Goal: Check status: Check status

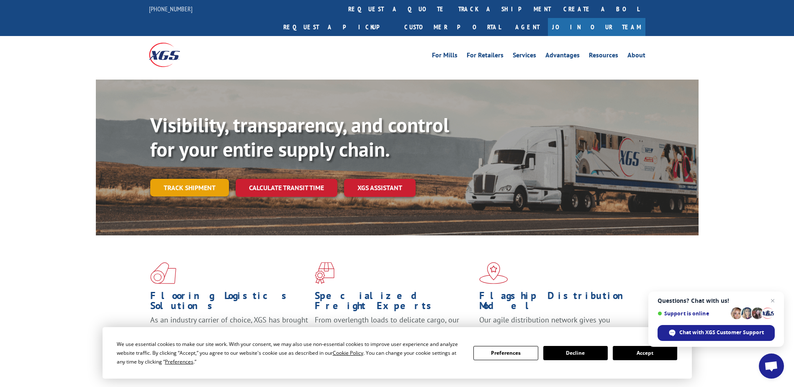
click at [193, 179] on link "Track shipment" at bounding box center [189, 188] width 79 height 18
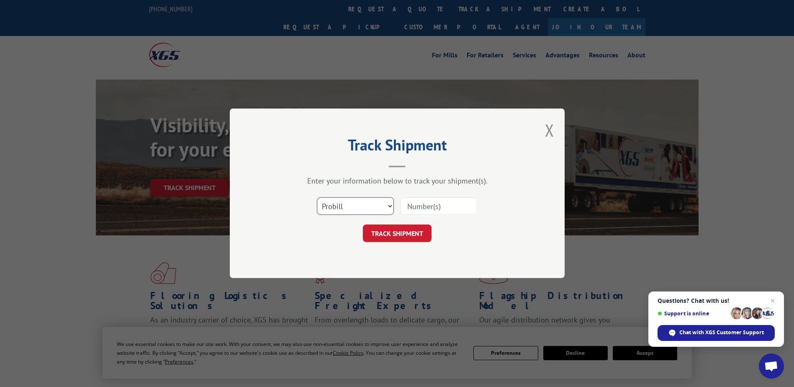
click at [391, 204] on select "Select category... Probill BOL PO" at bounding box center [355, 207] width 77 height 18
select select "bol"
click at [317, 198] on select "Select category... Probill BOL PO" at bounding box center [355, 207] width 77 height 18
click at [412, 205] on input at bounding box center [438, 207] width 77 height 18
type input "2867457"
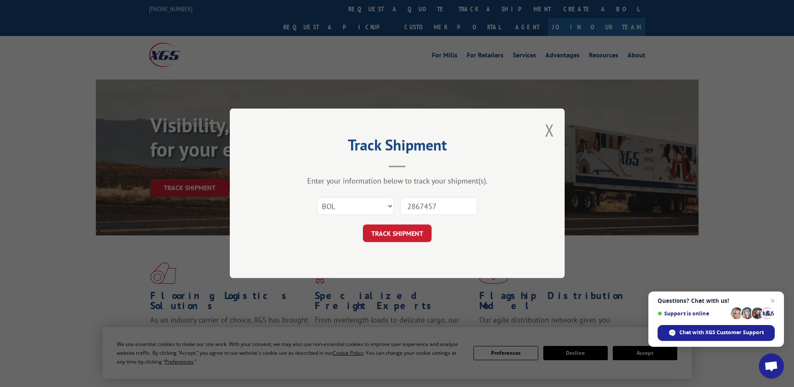
click button "TRACK SHIPMENT" at bounding box center [397, 234] width 69 height 18
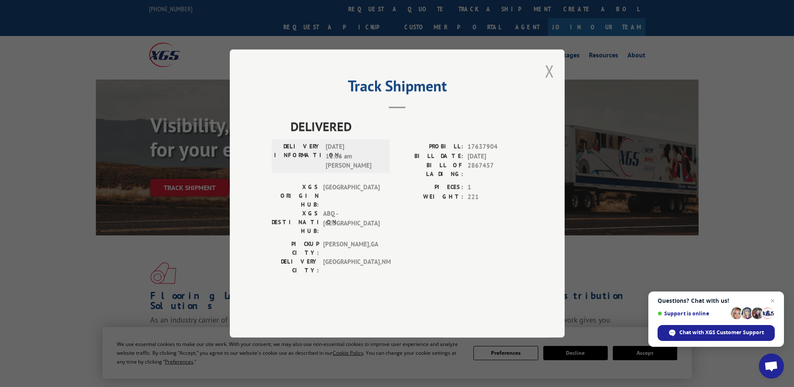
click at [550, 82] on button "Close modal" at bounding box center [549, 71] width 9 height 22
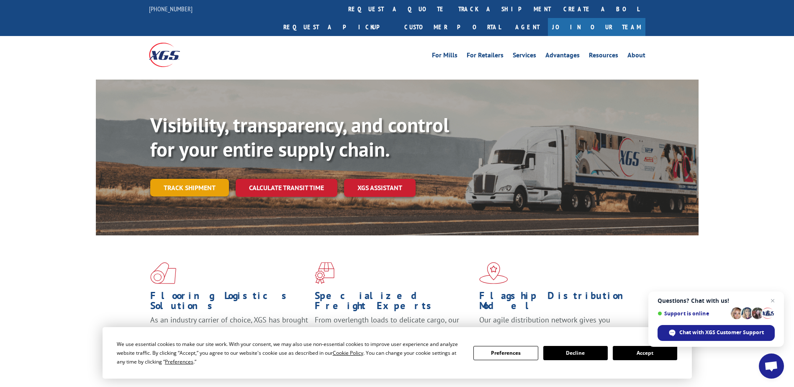
click at [175, 179] on link "Track shipment" at bounding box center [189, 188] width 79 height 18
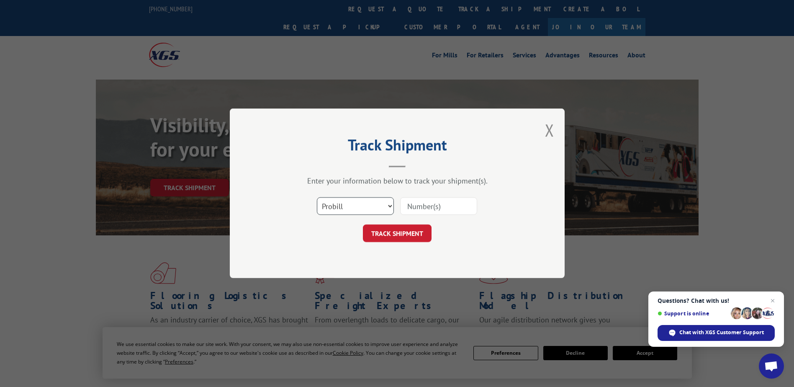
click at [388, 205] on select "Select category... Probill BOL PO" at bounding box center [355, 207] width 77 height 18
select select "bol"
click at [317, 198] on select "Select category... Probill BOL PO" at bounding box center [355, 207] width 77 height 18
click at [412, 208] on input at bounding box center [438, 207] width 77 height 18
type input "2869291"
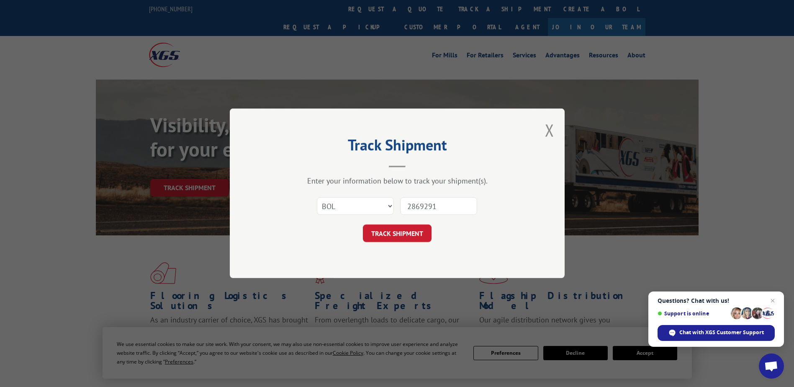
click button "TRACK SHIPMENT" at bounding box center [397, 234] width 69 height 18
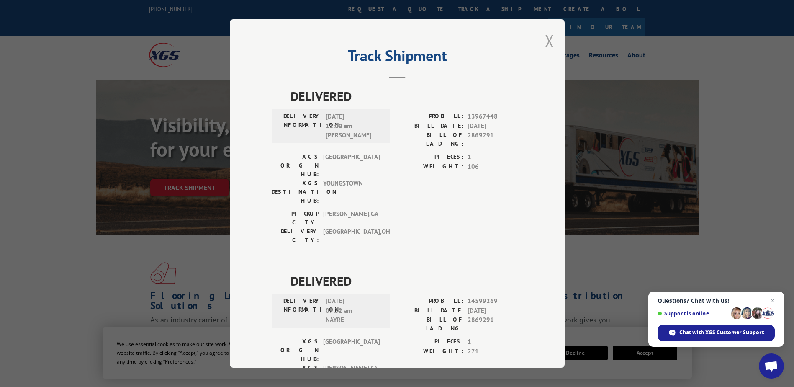
click at [545, 43] on button "Close modal" at bounding box center [549, 41] width 9 height 22
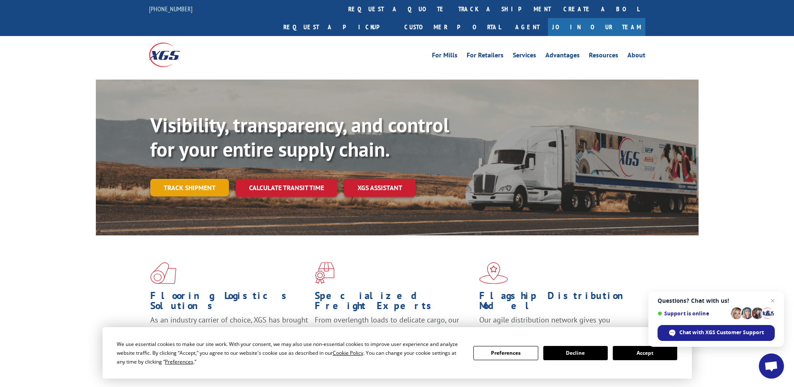
click at [195, 179] on link "Track shipment" at bounding box center [189, 188] width 79 height 18
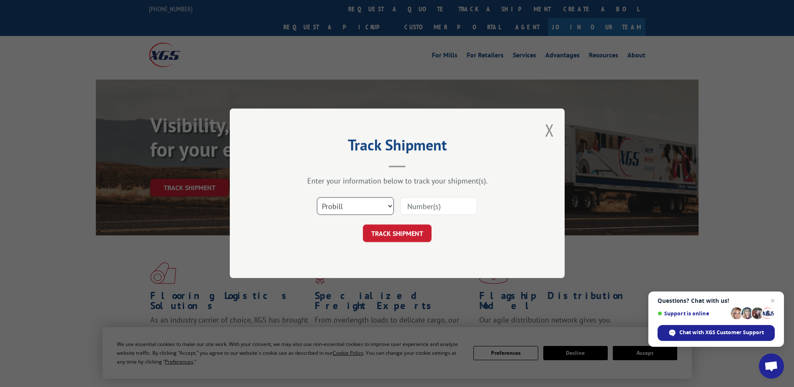
click at [391, 208] on select "Select category... Probill BOL PO" at bounding box center [355, 207] width 77 height 18
select select "bol"
click at [317, 198] on select "Select category... Probill BOL PO" at bounding box center [355, 207] width 77 height 18
click at [412, 203] on input at bounding box center [438, 207] width 77 height 18
type input "2869291"
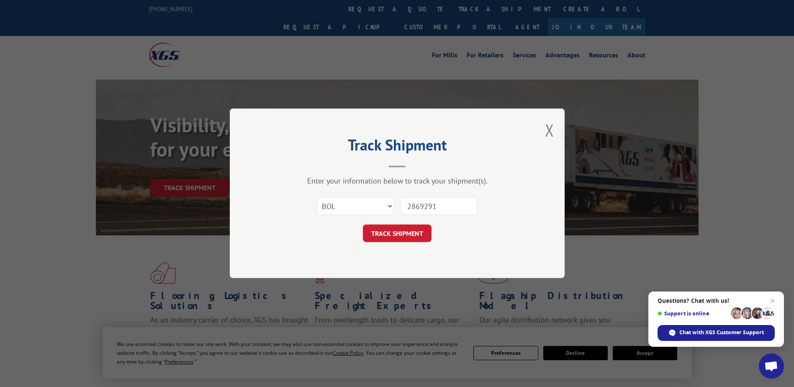
click button "TRACK SHIPMENT" at bounding box center [397, 234] width 69 height 18
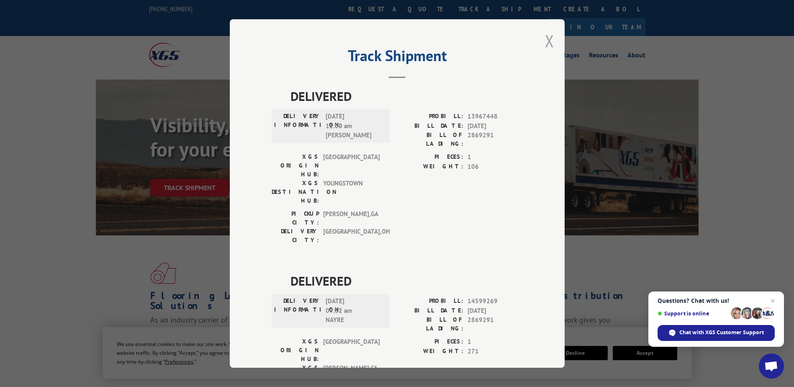
click at [546, 38] on button "Close modal" at bounding box center [549, 41] width 9 height 22
